Goal: Information Seeking & Learning: Find specific fact

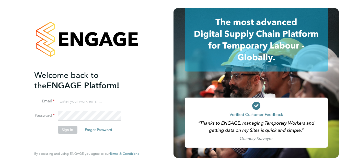
click at [82, 99] on input at bounding box center [89, 101] width 63 height 9
paste input "payroll.downloadqueries@hays.com"
type input "payroll.downloadqueries@hays.com"
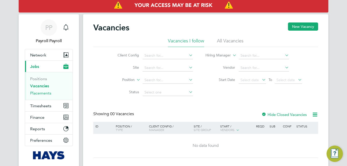
click at [42, 93] on link "Placements" at bounding box center [40, 93] width 21 height 5
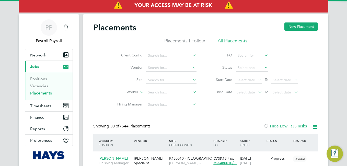
click at [232, 41] on li "All Placements" at bounding box center [233, 42] width 30 height 9
click at [165, 92] on input at bounding box center [171, 92] width 50 height 7
paste input "Deborah"
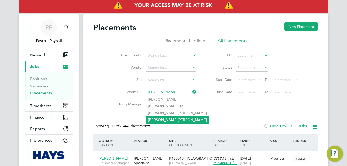
click at [180, 120] on li "Deborah Crehan" at bounding box center [177, 120] width 63 height 7
type input "[PERSON_NAME]"
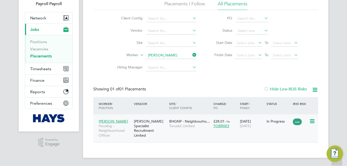
click at [122, 124] on div "Deborah Crehan Housing - Neighbourhood Officer" at bounding box center [114, 129] width 35 height 24
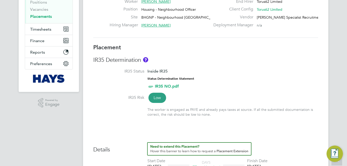
scroll to position [128, 0]
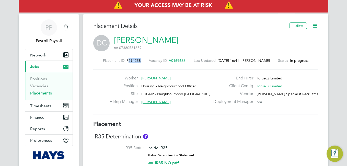
drag, startPoint x: 130, startPoint y: 59, endPoint x: 142, endPoint y: 60, distance: 11.6
click at [141, 60] on div "Placement ID P294238" at bounding box center [122, 60] width 38 height 5
copy span "294238"
